Goal: Navigation & Orientation: Find specific page/section

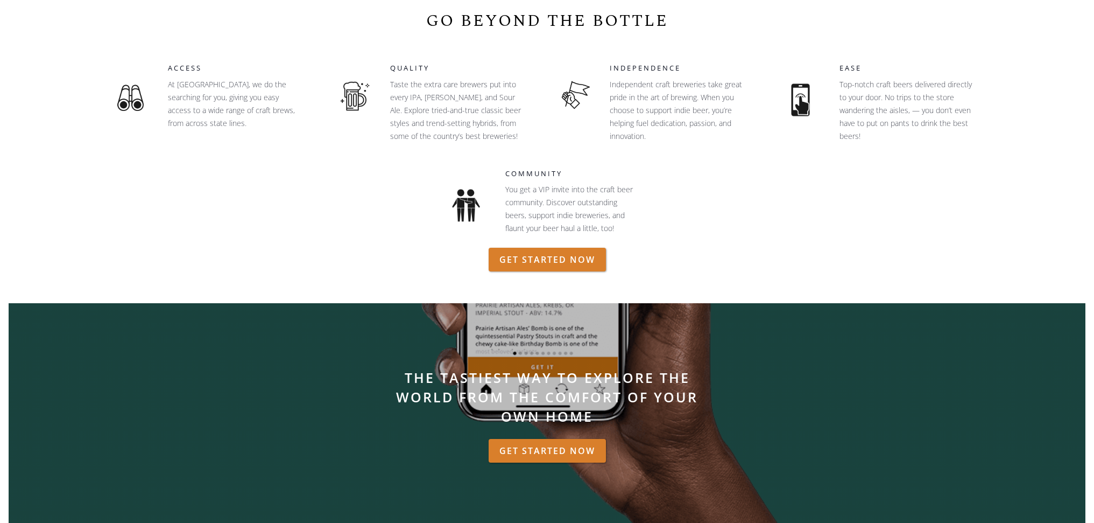
scroll to position [587, 0]
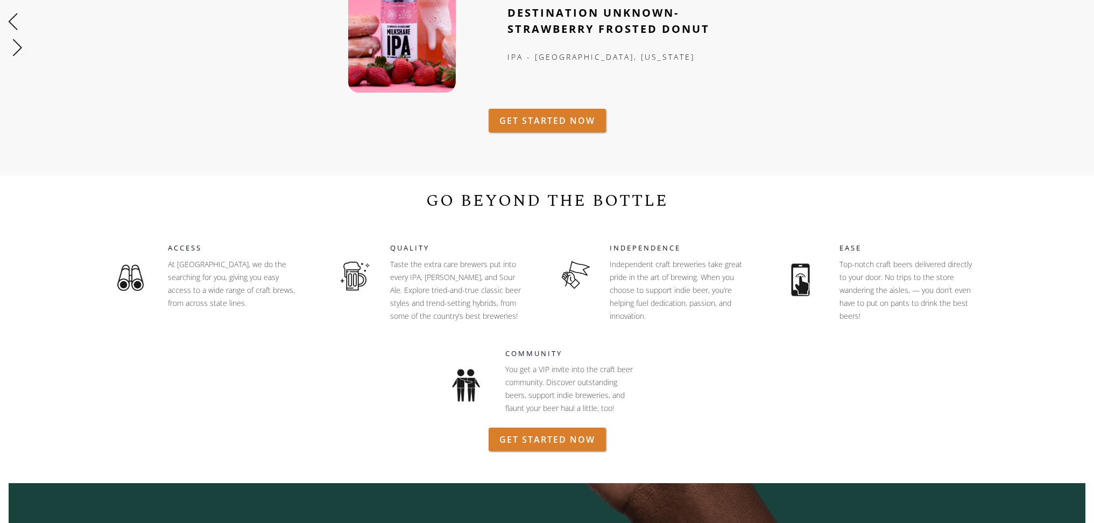
click at [1002, 96] on div "PREVIOUSLY FEATURED ON TAVOUR DREKKER - CHONK Fruited sour - Fargo, [US_STATE] …" at bounding box center [547, 31] width 1094 height 290
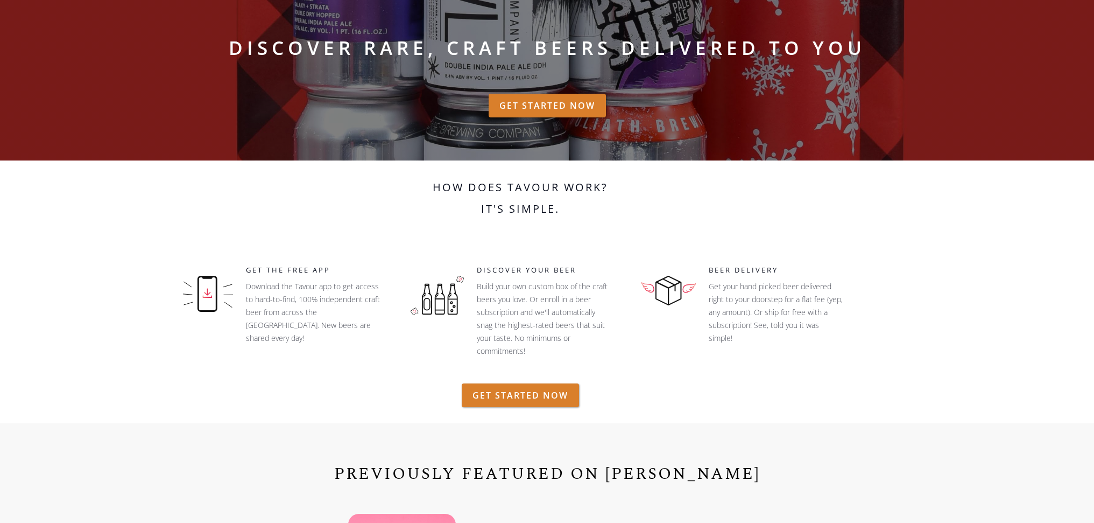
scroll to position [0, 0]
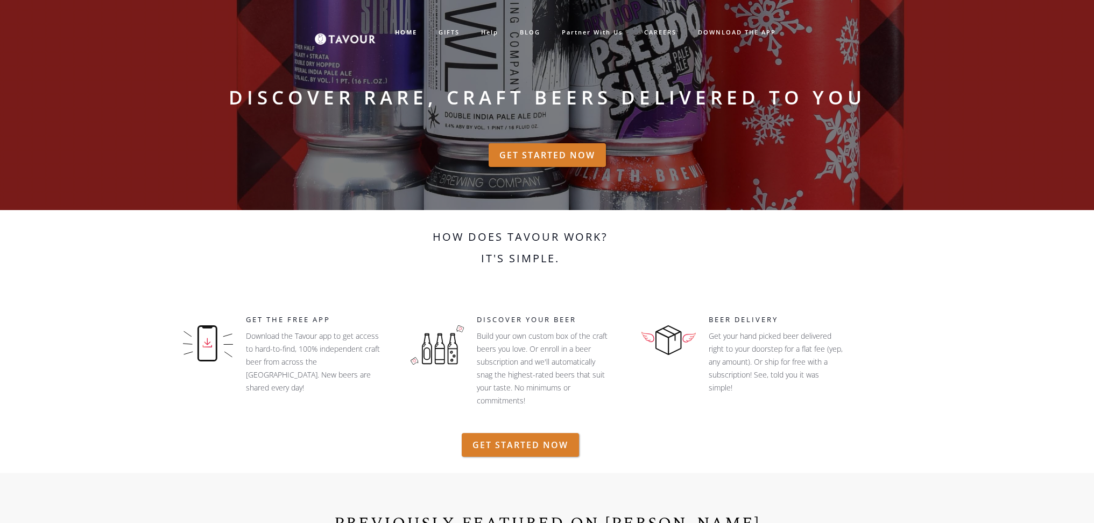
click at [910, 271] on div "How does Tavour work? It's simple. GET THE FREE APP Download the Tavour app to …" at bounding box center [520, 323] width 807 height 217
click at [450, 32] on link "GIFTS" at bounding box center [449, 33] width 43 height 18
click at [451, 34] on link "GIFTS" at bounding box center [449, 33] width 43 height 18
click at [450, 30] on link "GIFTS" at bounding box center [449, 33] width 43 height 18
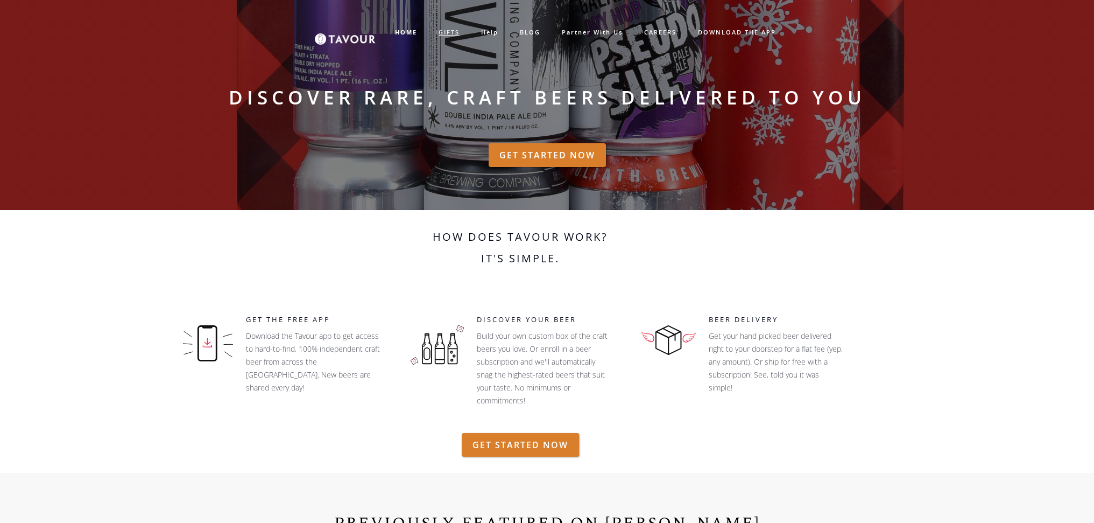
click at [449, 31] on link "GIFTS" at bounding box center [449, 33] width 43 height 18
click at [450, 31] on link "GIFTS" at bounding box center [449, 33] width 43 height 18
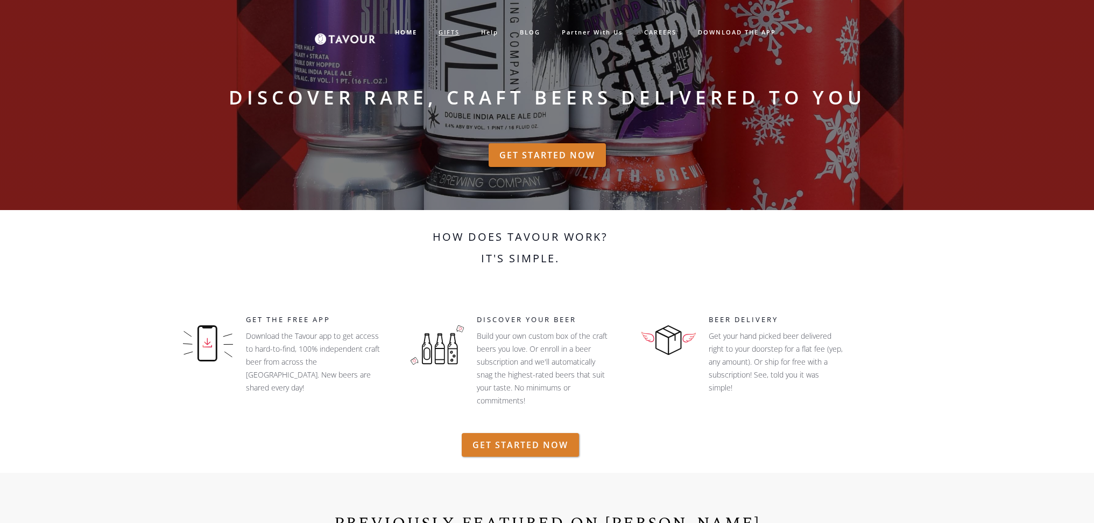
click at [450, 31] on link "GIFTS" at bounding box center [449, 33] width 43 height 18
click at [493, 32] on link "help" at bounding box center [489, 33] width 39 height 18
click at [439, 34] on link "GIFTS" at bounding box center [449, 33] width 43 height 18
click at [605, 30] on link "partner with us" at bounding box center [592, 33] width 82 height 18
click at [672, 33] on link "CAREERS" at bounding box center [660, 33] width 54 height 18
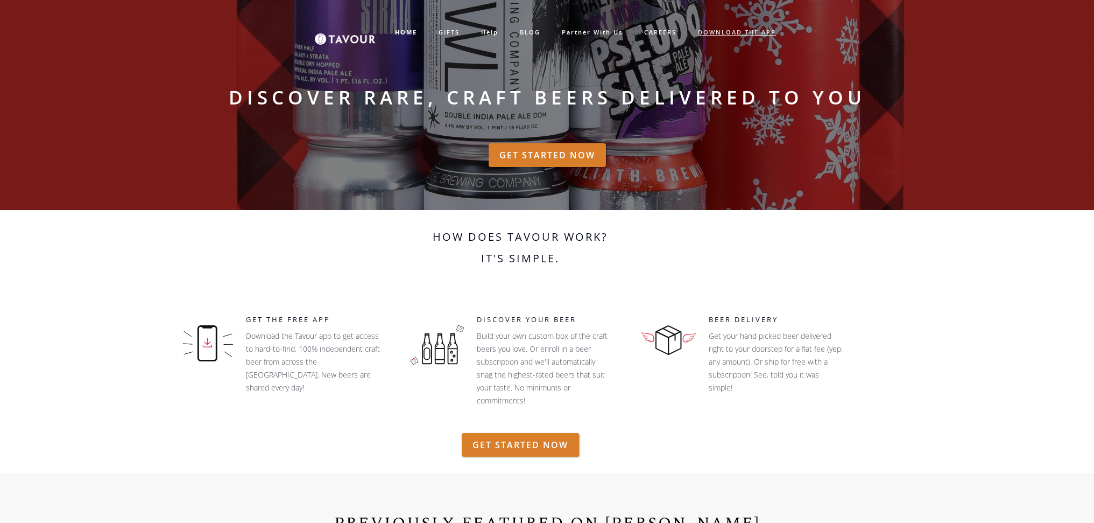
click at [726, 31] on link "DOWNLOAD THE APP" at bounding box center [737, 33] width 100 height 18
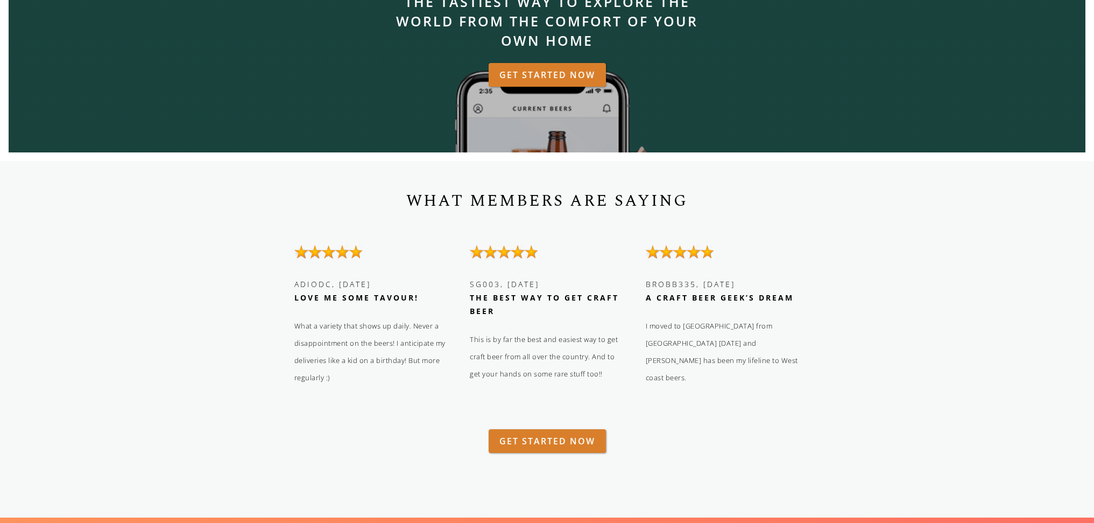
scroll to position [1271, 0]
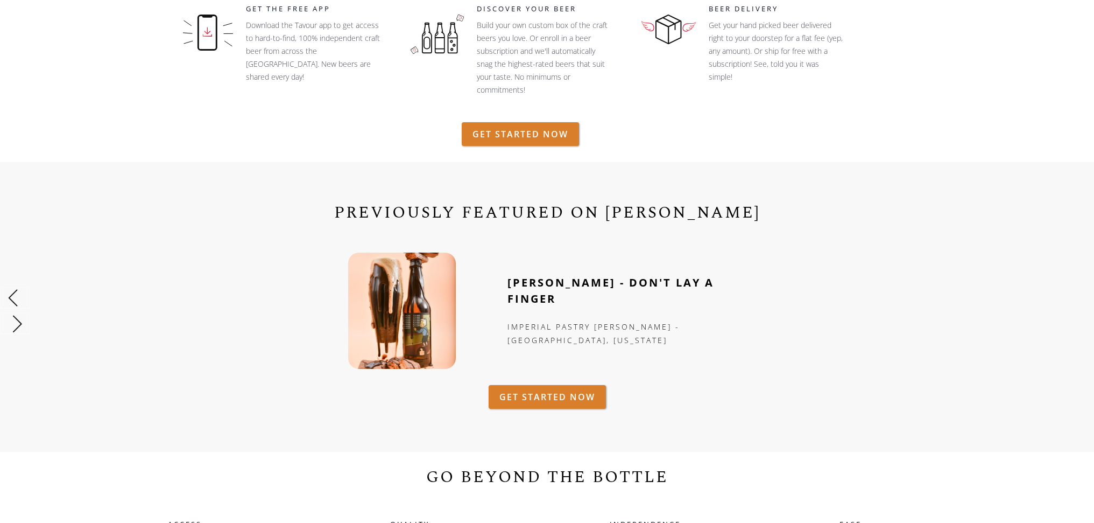
scroll to position [0, 0]
